Goal: Task Accomplishment & Management: Manage account settings

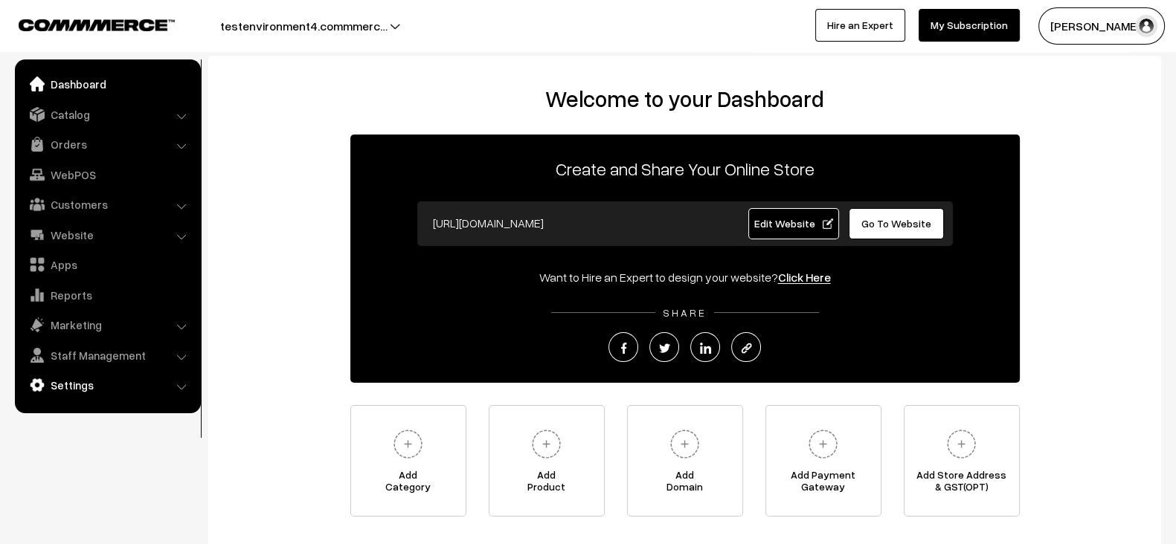
click at [64, 377] on link "Settings" at bounding box center [107, 385] width 177 height 27
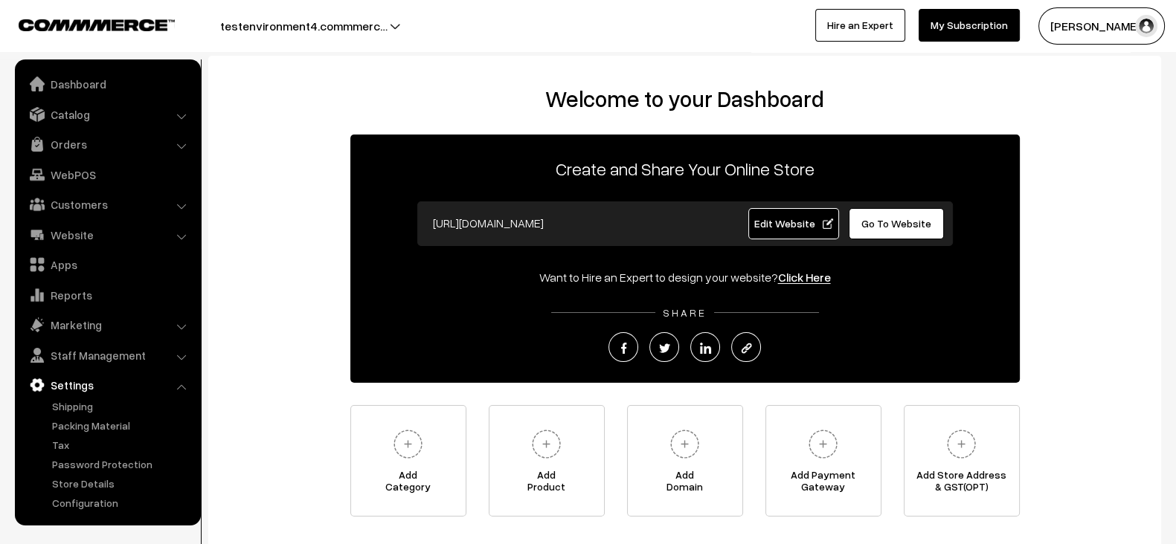
scroll to position [106, 0]
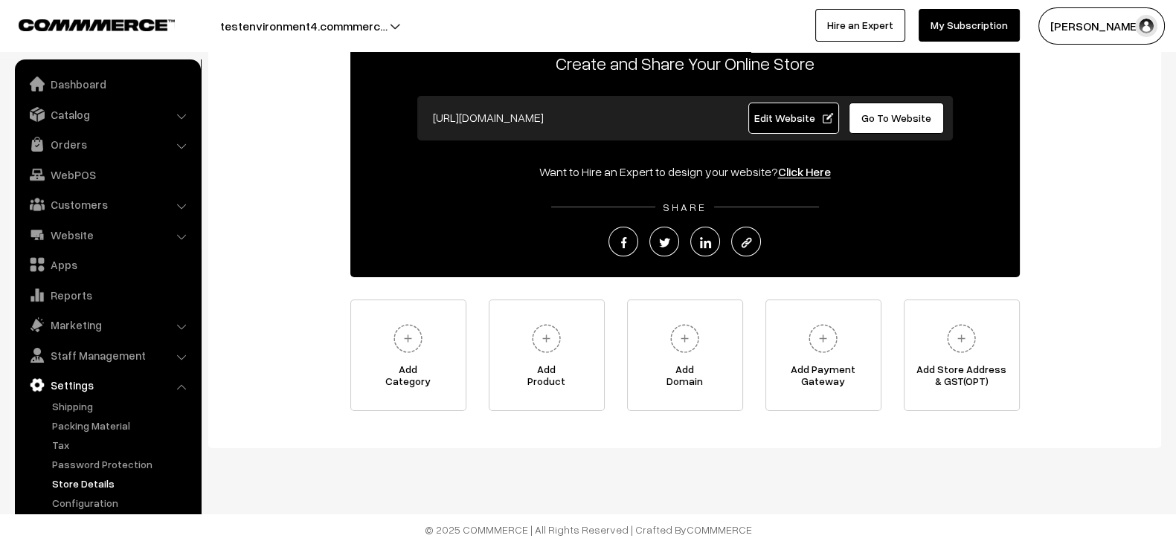
click at [88, 477] on link "Store Details" at bounding box center [121, 484] width 147 height 16
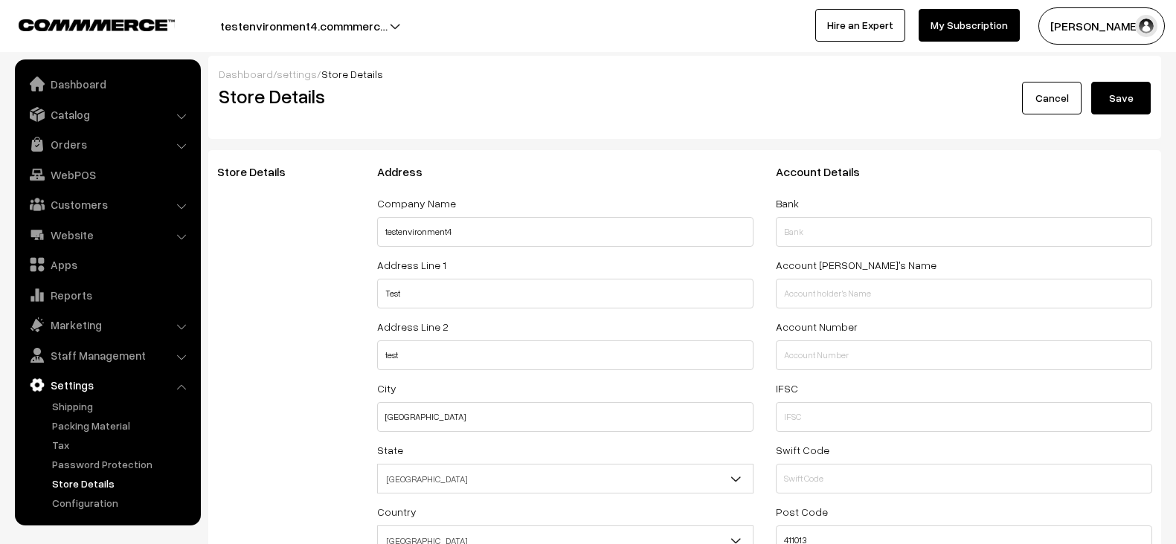
select select "99"
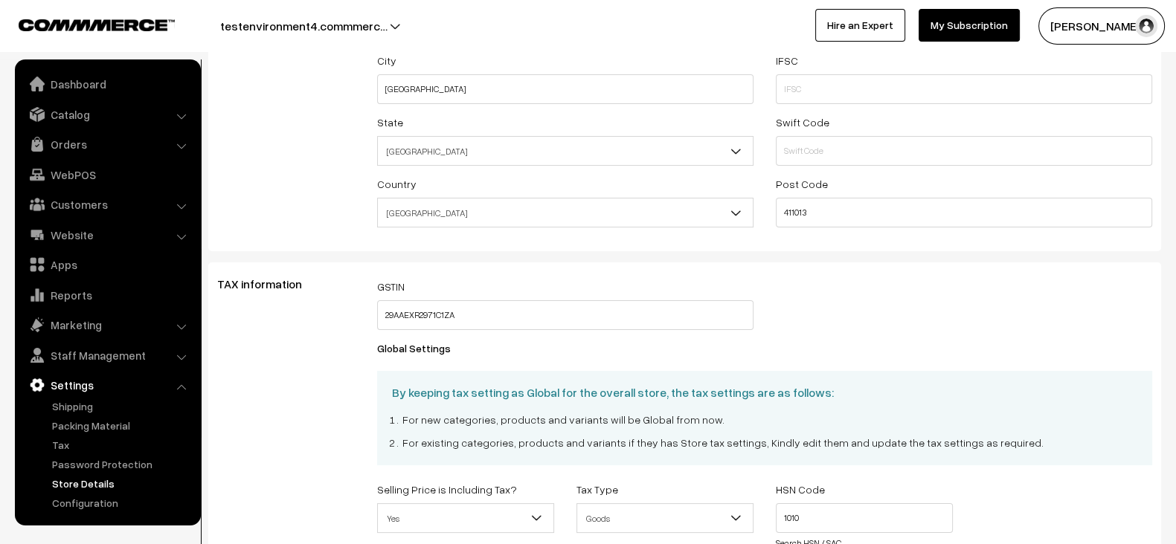
scroll to position [341, 0]
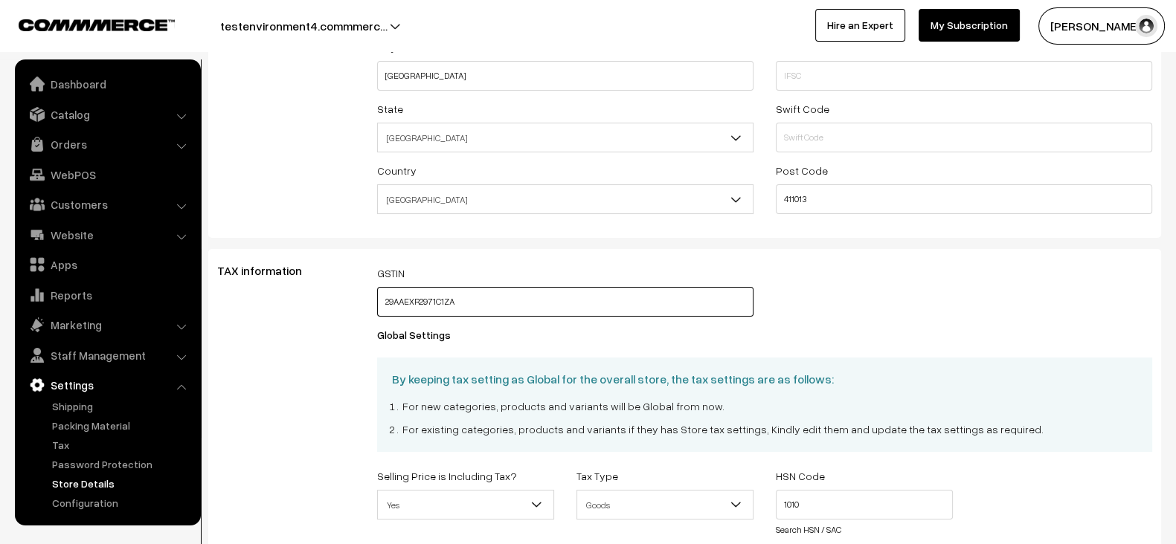
click at [518, 303] on input "29AAEXR2971C1ZA" at bounding box center [565, 302] width 376 height 30
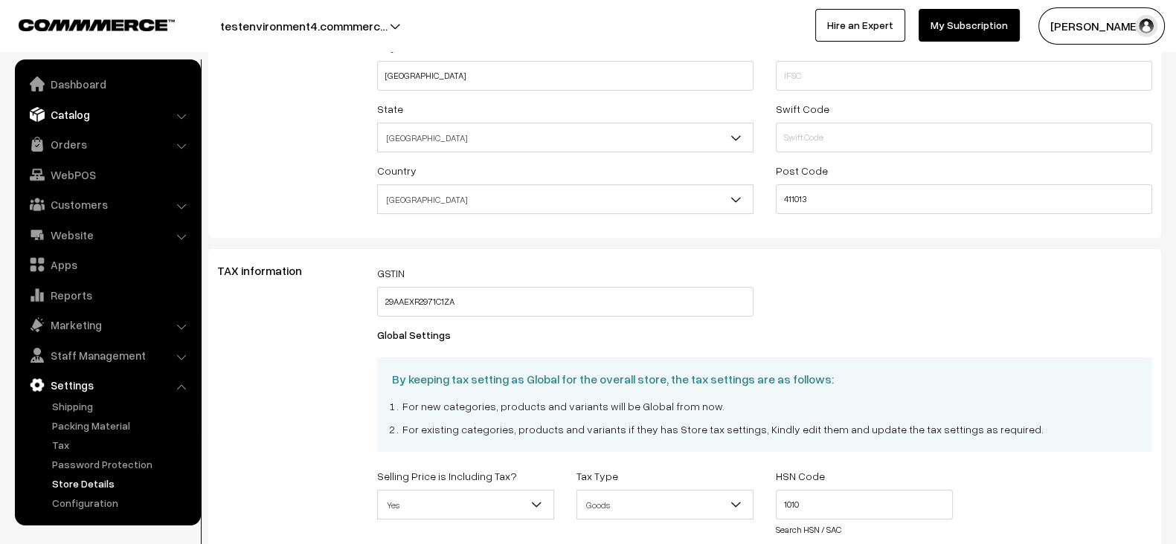
click at [70, 124] on link "Catalog" at bounding box center [107, 114] width 177 height 27
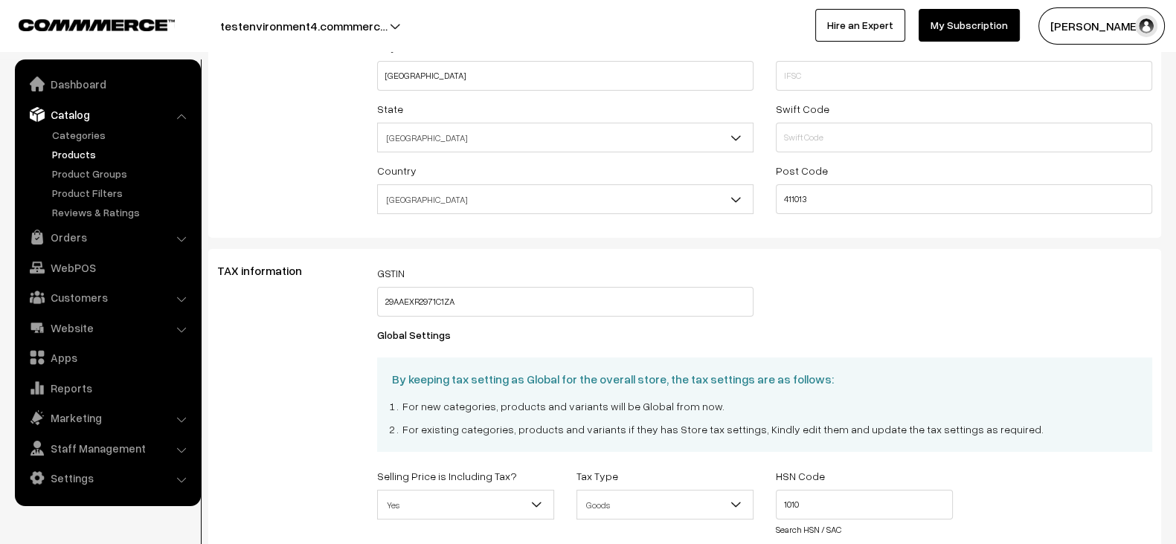
click at [75, 155] on link "Products" at bounding box center [121, 155] width 147 height 16
click at [78, 232] on link "Orders" at bounding box center [107, 237] width 177 height 27
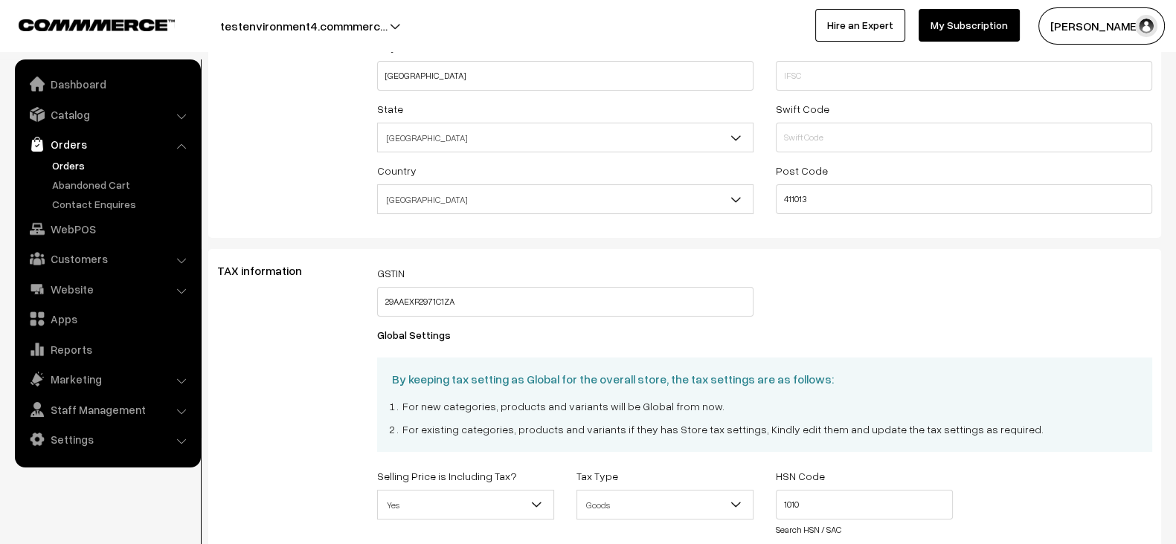
click at [71, 169] on link "Orders" at bounding box center [121, 166] width 147 height 16
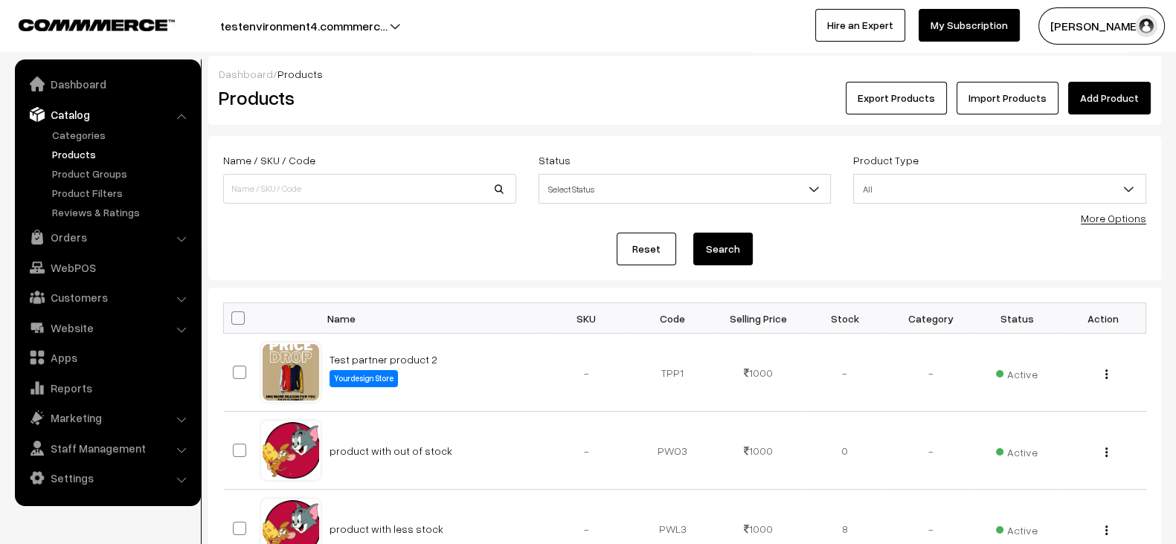
click at [373, 30] on button "testenvironment4.commmerc…" at bounding box center [303, 25] width 271 height 37
click at [346, 65] on link "Go to Website" at bounding box center [363, 72] width 119 height 33
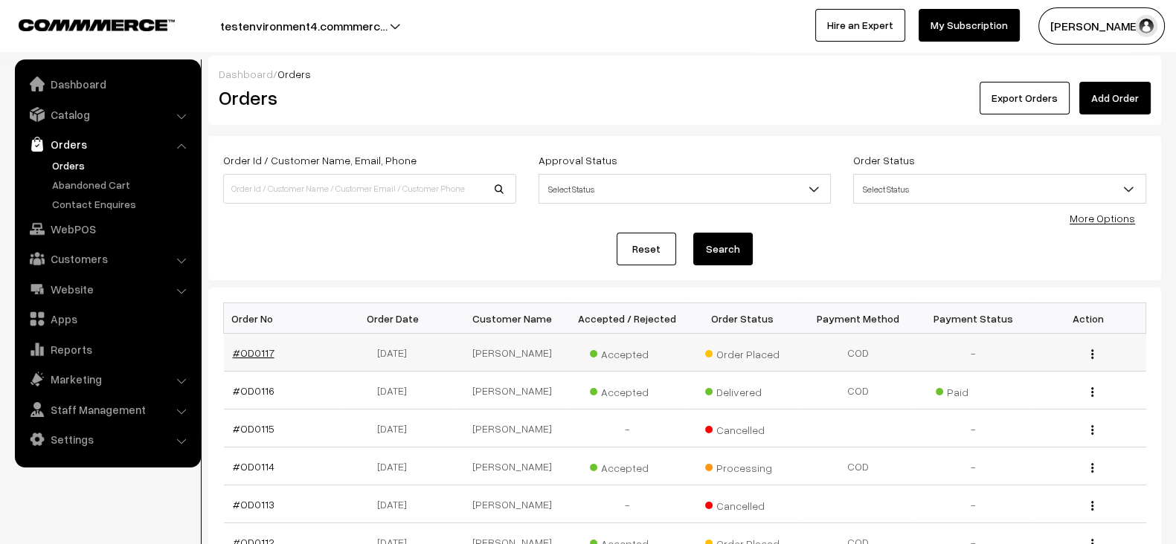
click at [257, 347] on link "#OD0117" at bounding box center [254, 353] width 42 height 13
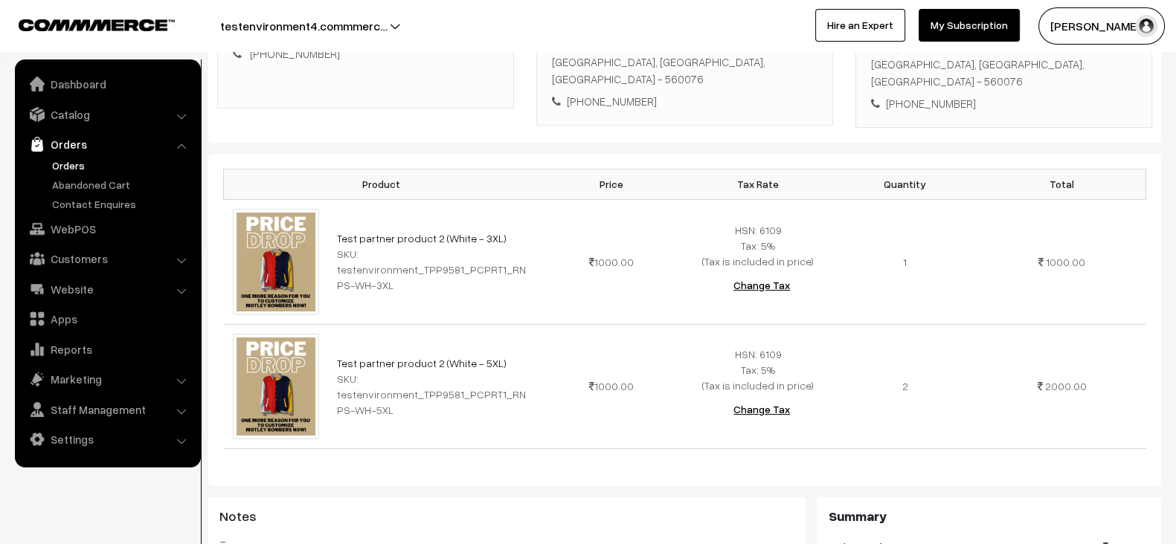
scroll to position [295, 0]
click at [73, 120] on link "Catalog" at bounding box center [107, 114] width 177 height 27
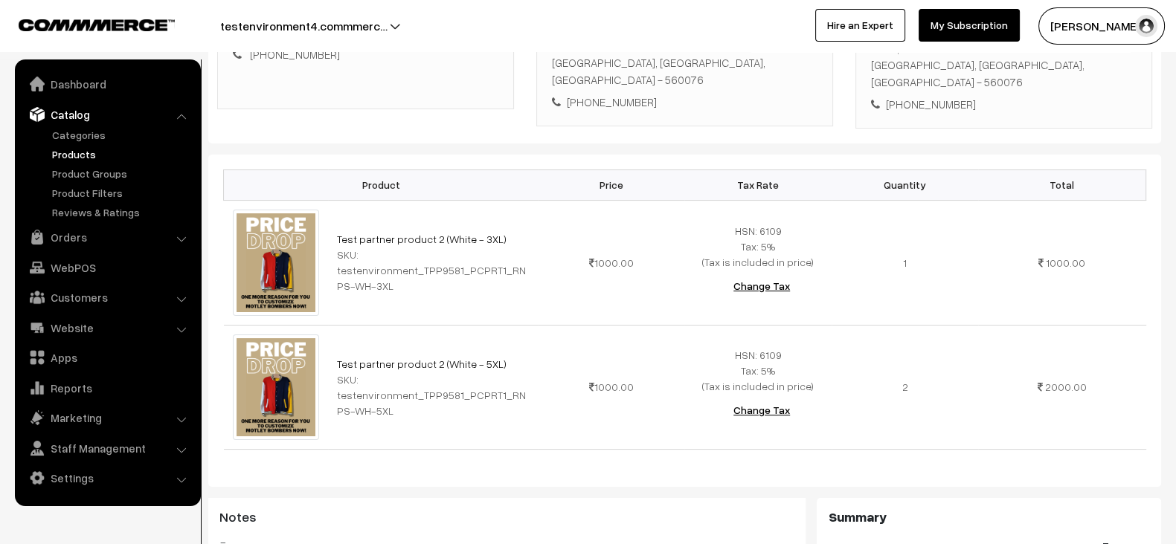
click at [73, 154] on link "Products" at bounding box center [121, 155] width 147 height 16
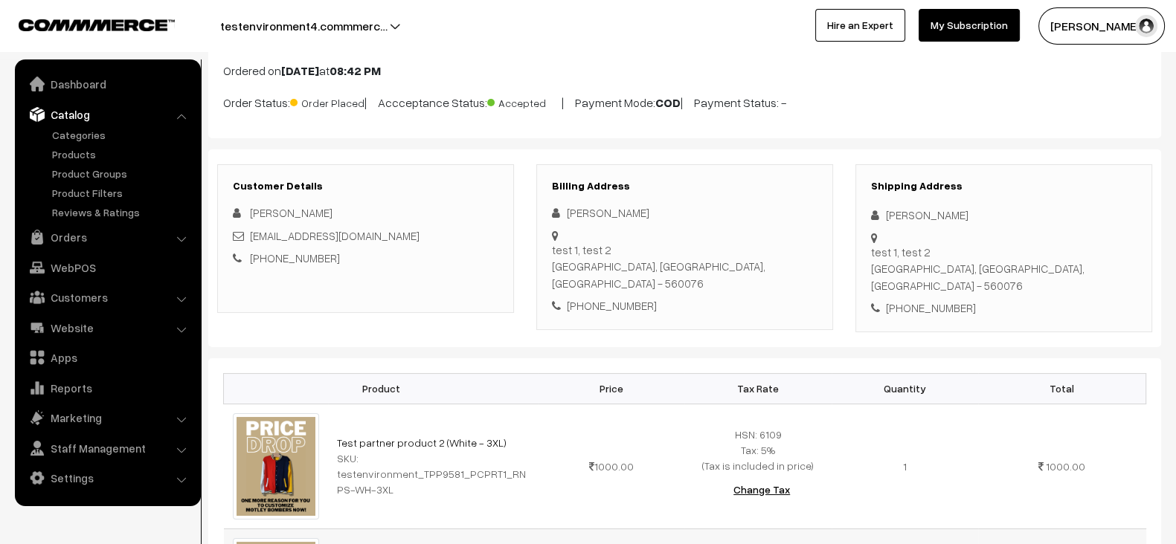
scroll to position [0, 0]
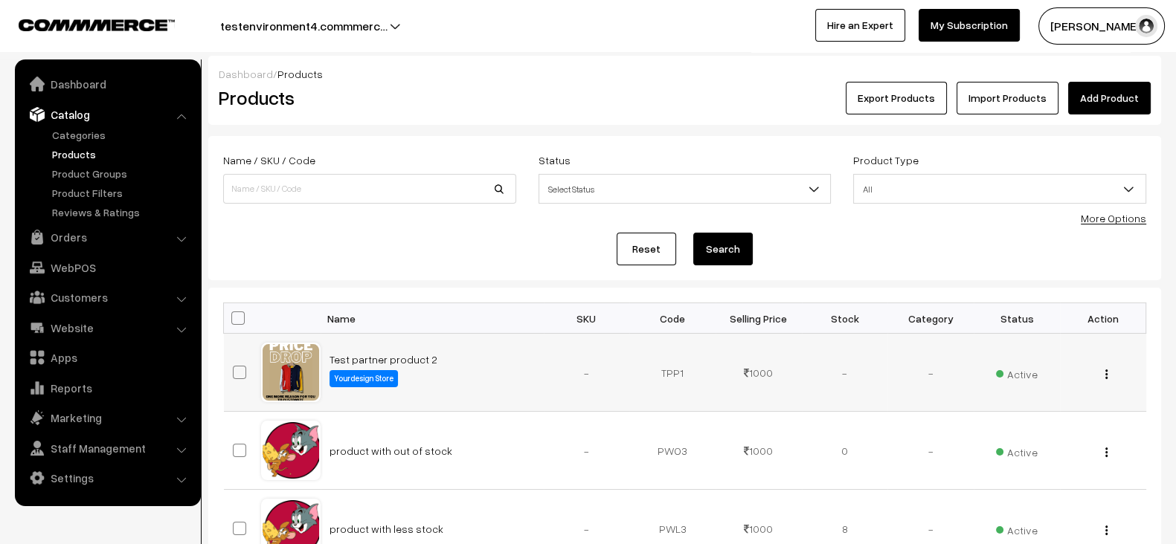
click at [448, 361] on td "Test partner product 2 Yourdesign Store" at bounding box center [432, 373] width 223 height 78
copy td "Test partner product 2"
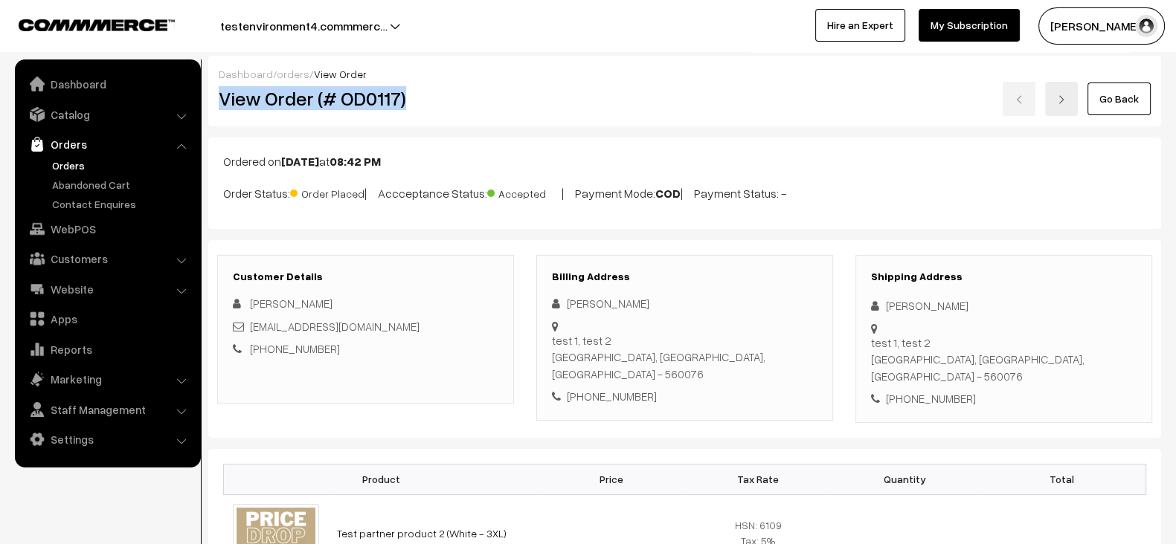
copy h2 "View Order (# OD0117)"
drag, startPoint x: 212, startPoint y: 106, endPoint x: 404, endPoint y: 115, distance: 192.1
click at [404, 115] on div "Dashboard / orders / View Order View Order (# OD0117) Go Back" at bounding box center [684, 91] width 953 height 71
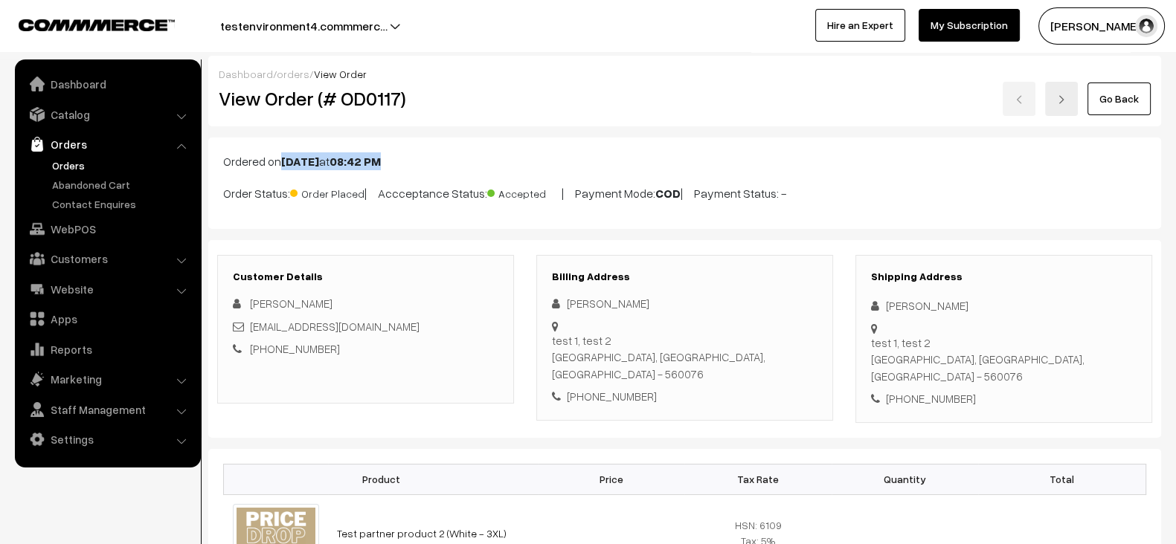
drag, startPoint x: 285, startPoint y: 160, endPoint x: 475, endPoint y: 164, distance: 190.4
click at [475, 164] on p "Ordered on [DATE] 08:42 PM" at bounding box center [684, 161] width 923 height 18
copy p "[DATE] 08:42 PM"
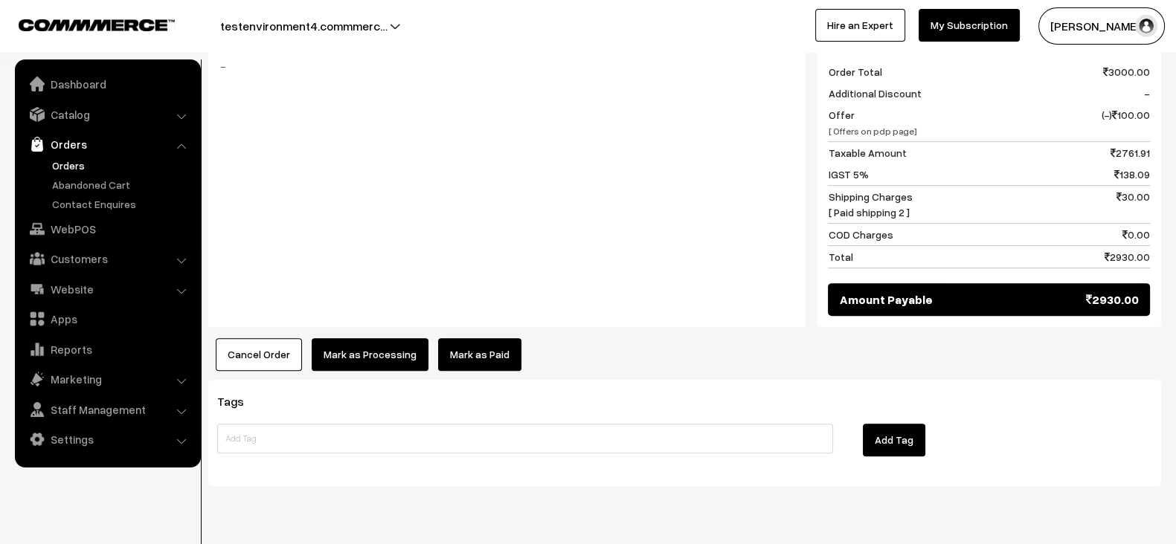
scroll to position [788, 0]
